Goal: Check status

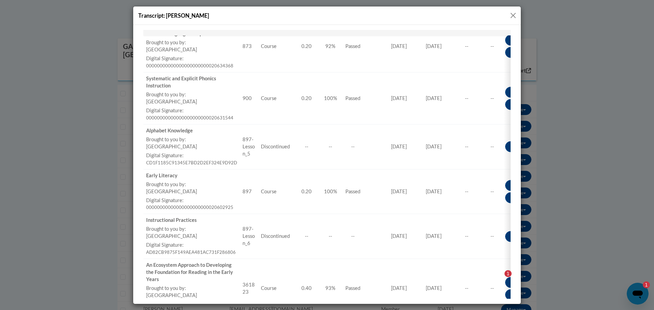
click at [516, 14] on button "Close" at bounding box center [513, 15] width 9 height 9
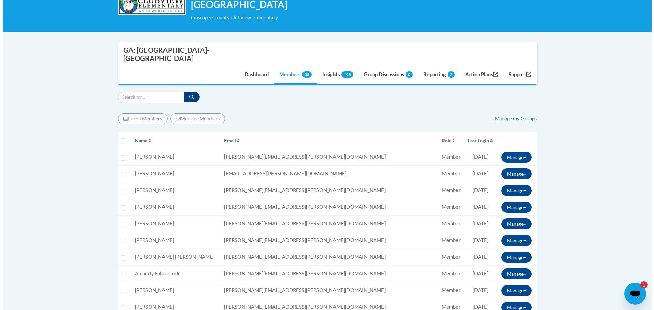
scroll to position [130, 0]
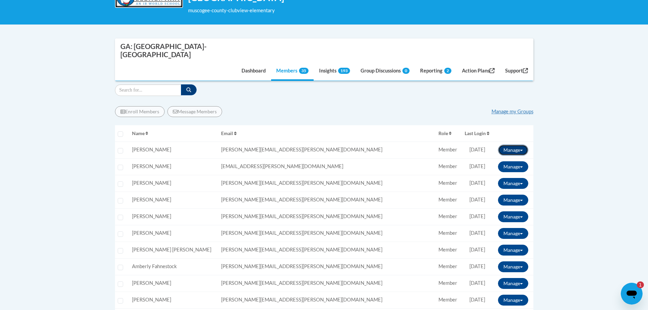
click at [514, 145] on button "Manage" at bounding box center [513, 150] width 30 height 11
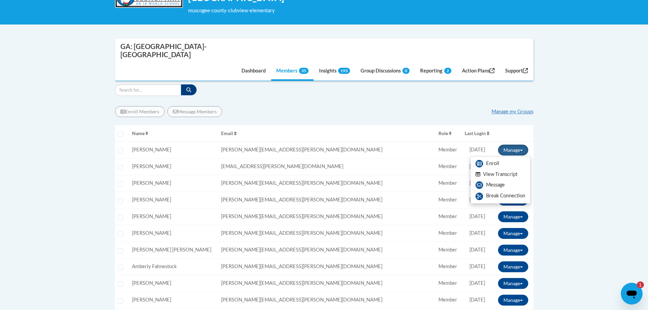
click at [504, 169] on button "View Transcript" at bounding box center [497, 174] width 52 height 11
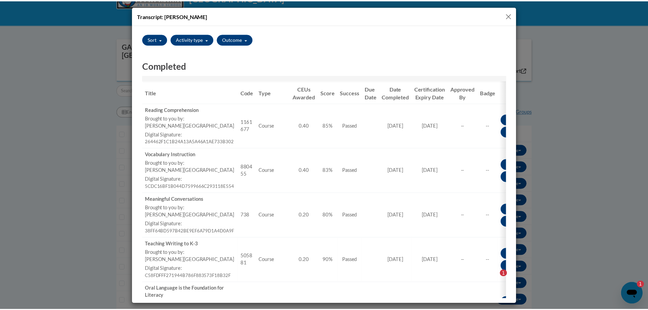
scroll to position [23, 0]
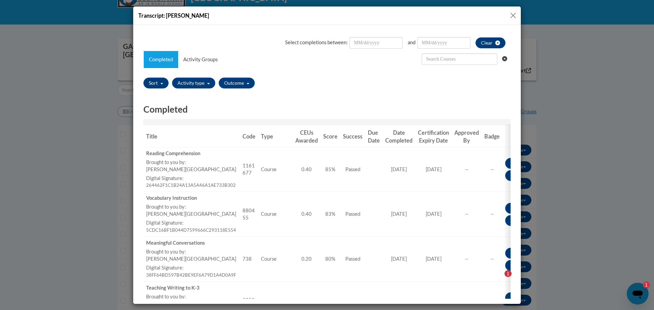
click at [512, 16] on button "Close" at bounding box center [513, 15] width 9 height 9
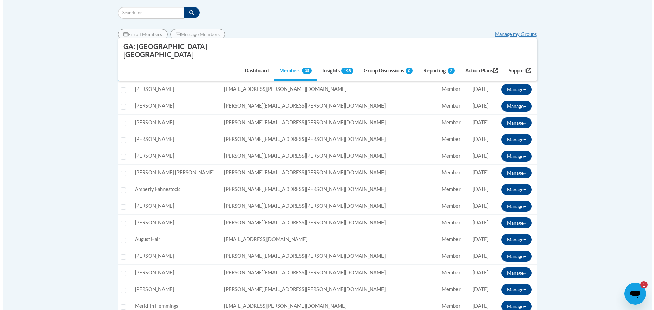
scroll to position [198, 0]
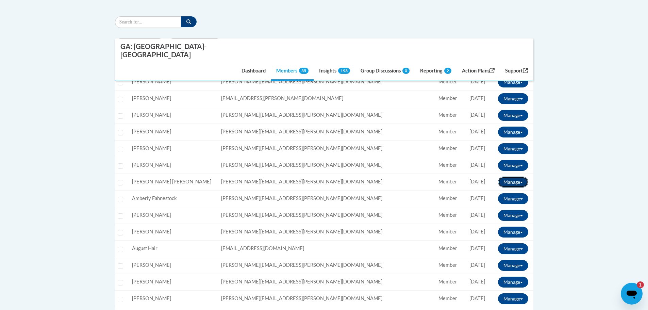
click at [522, 177] on button "Manage" at bounding box center [513, 182] width 30 height 11
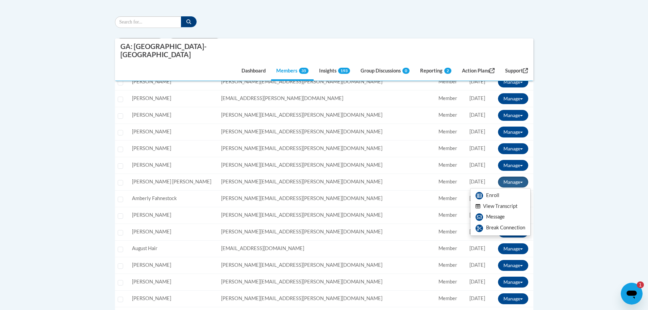
click at [502, 201] on button "View Transcript" at bounding box center [497, 206] width 52 height 11
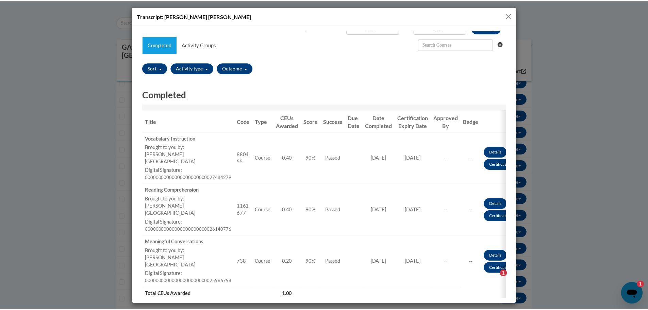
scroll to position [0, 0]
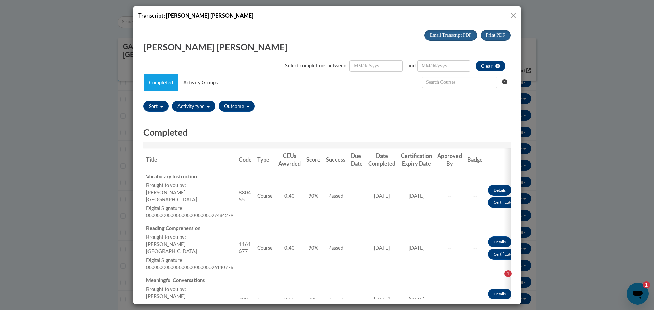
click at [512, 14] on button "Close" at bounding box center [513, 15] width 9 height 9
